Goal: Transaction & Acquisition: Purchase product/service

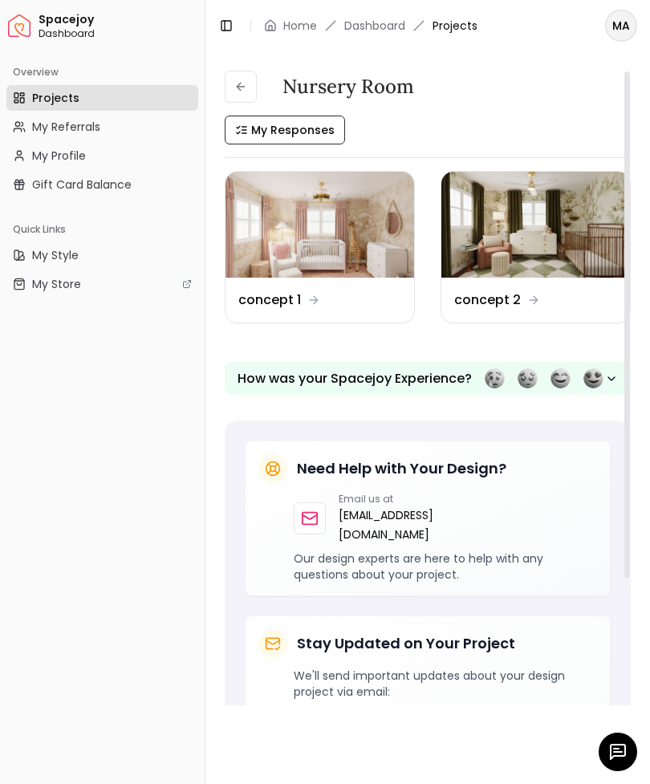
click at [279, 245] on img at bounding box center [319, 225] width 189 height 106
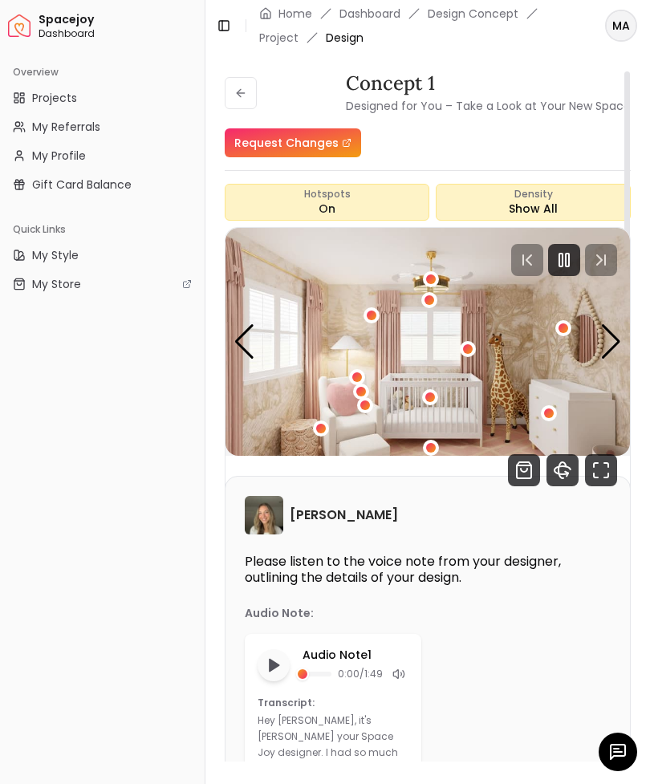
click at [596, 469] on icon "Fullscreen" at bounding box center [601, 470] width 32 height 32
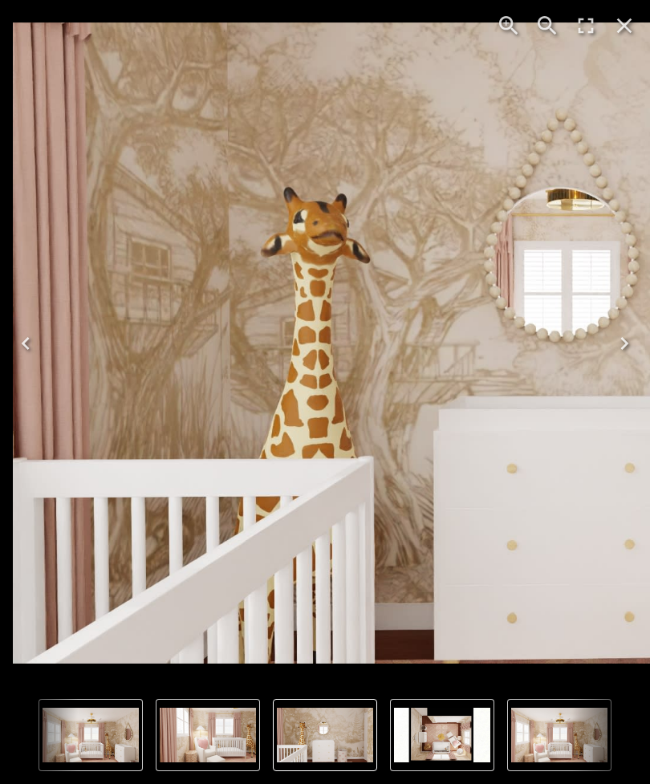
click at [67, 326] on img "3 of 4" at bounding box center [583, 343] width 1141 height 642
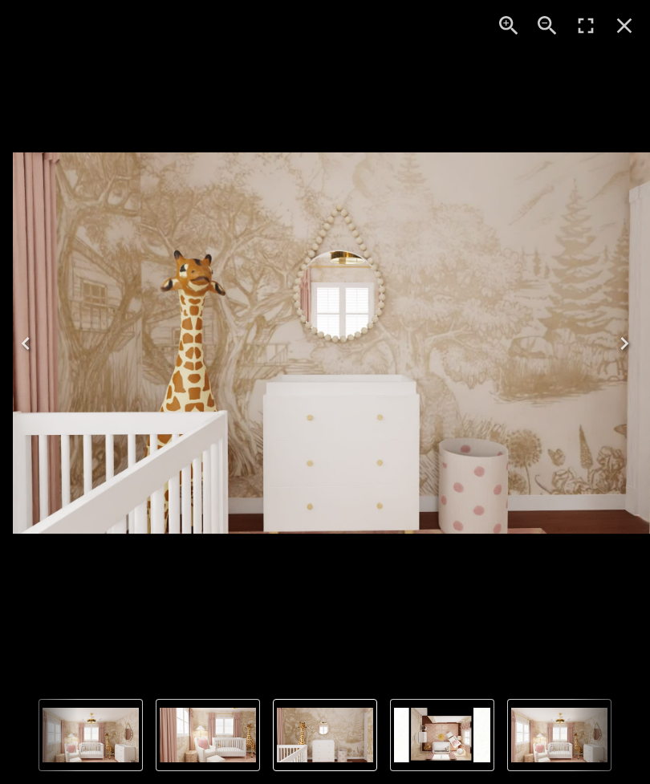
click at [628, 30] on icon "Close" at bounding box center [624, 25] width 15 height 15
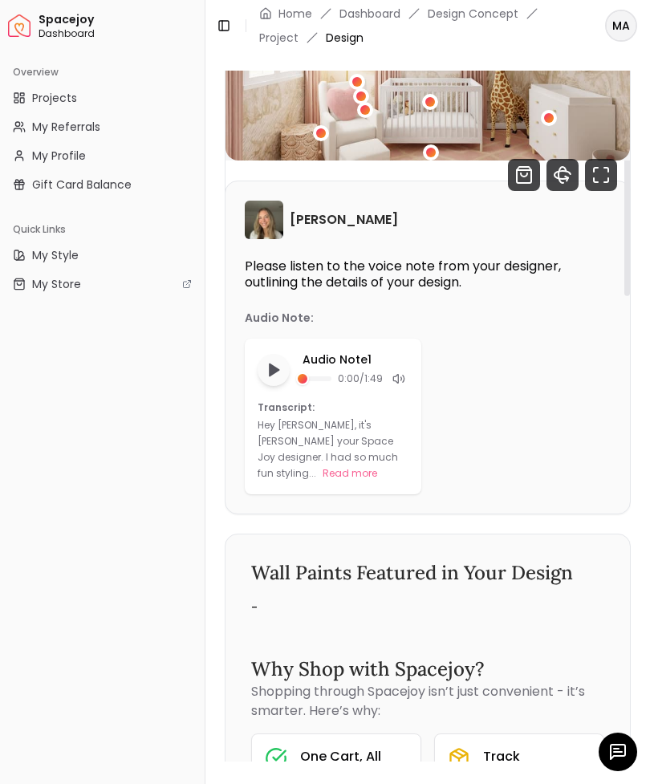
scroll to position [299, 0]
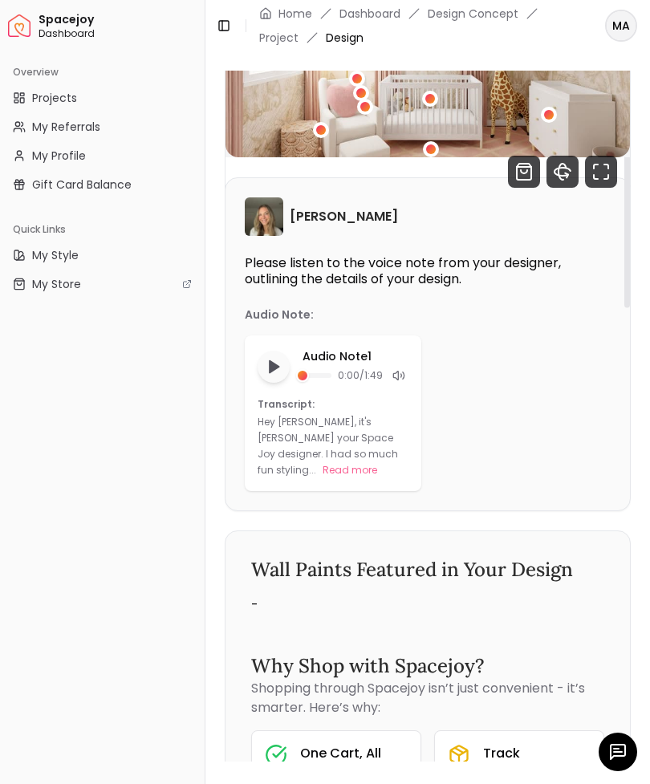
click at [376, 462] on button "Read more" at bounding box center [350, 470] width 55 height 16
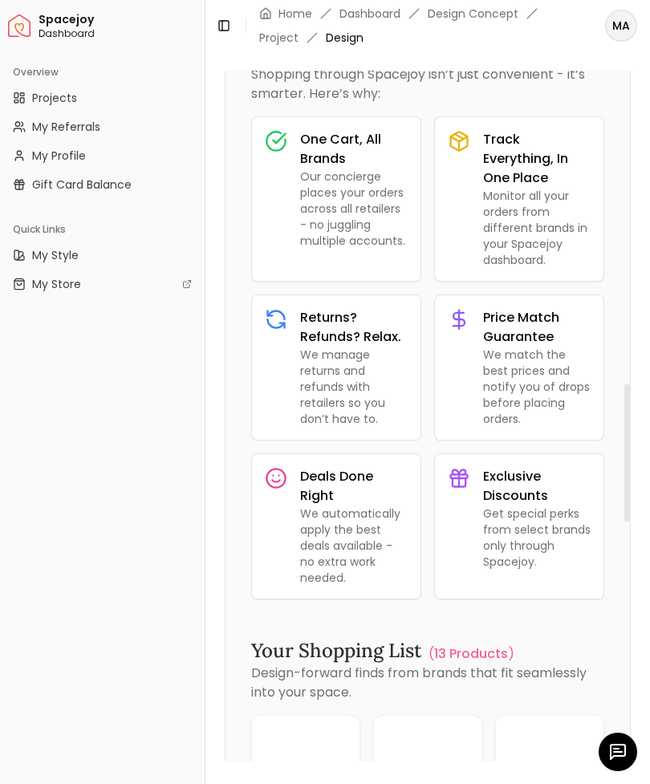
scroll to position [47, 0]
click at [458, 644] on p "13 Products" at bounding box center [471, 653] width 74 height 19
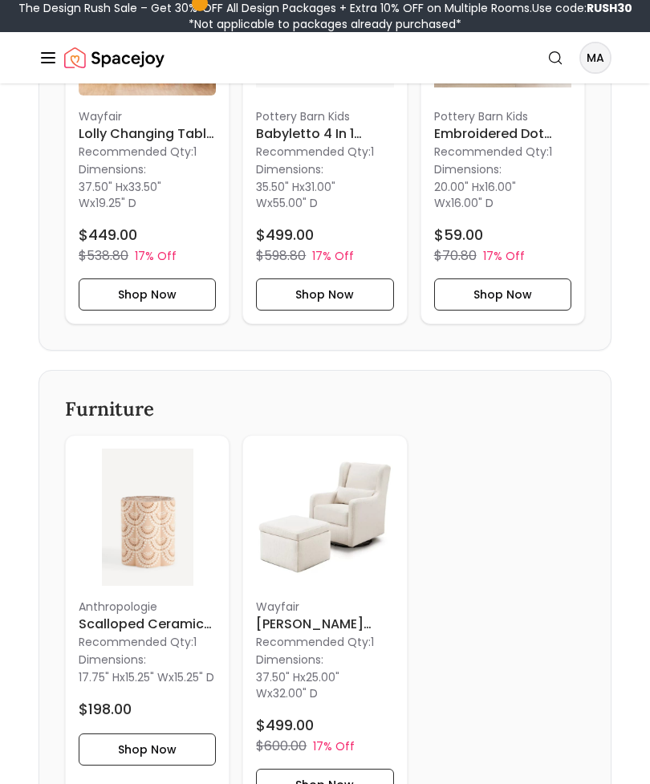
scroll to position [967, 0]
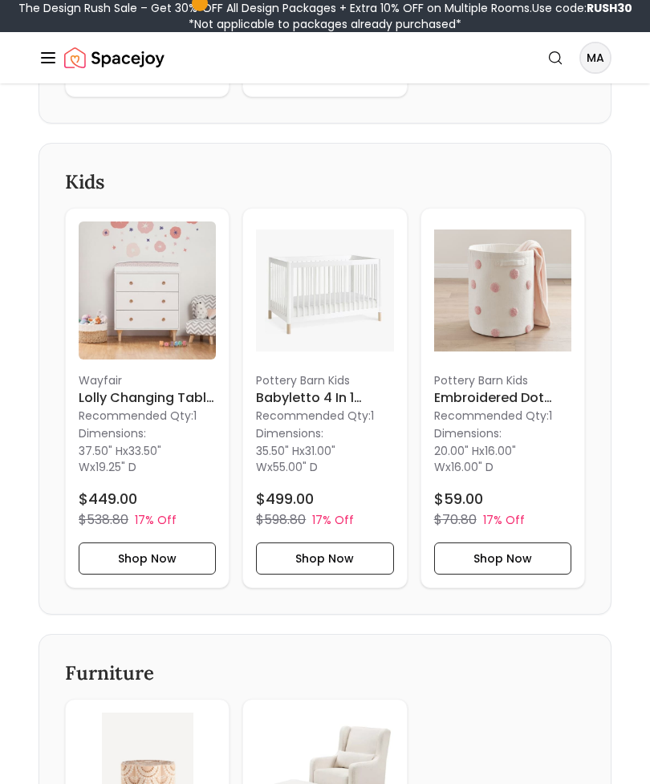
click at [286, 389] on h6 "Babyletto 4 in 1 Gelato Convertible Crib" at bounding box center [324, 397] width 137 height 19
click at [134, 309] on img at bounding box center [147, 289] width 137 height 137
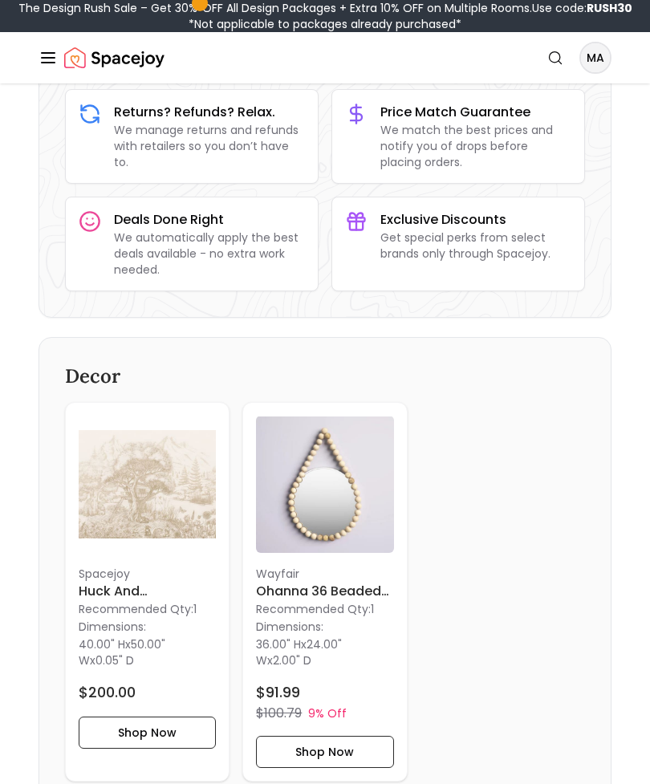
scroll to position [283, 0]
click at [120, 496] on img at bounding box center [147, 483] width 137 height 137
